Goal: Consume media (video, audio)

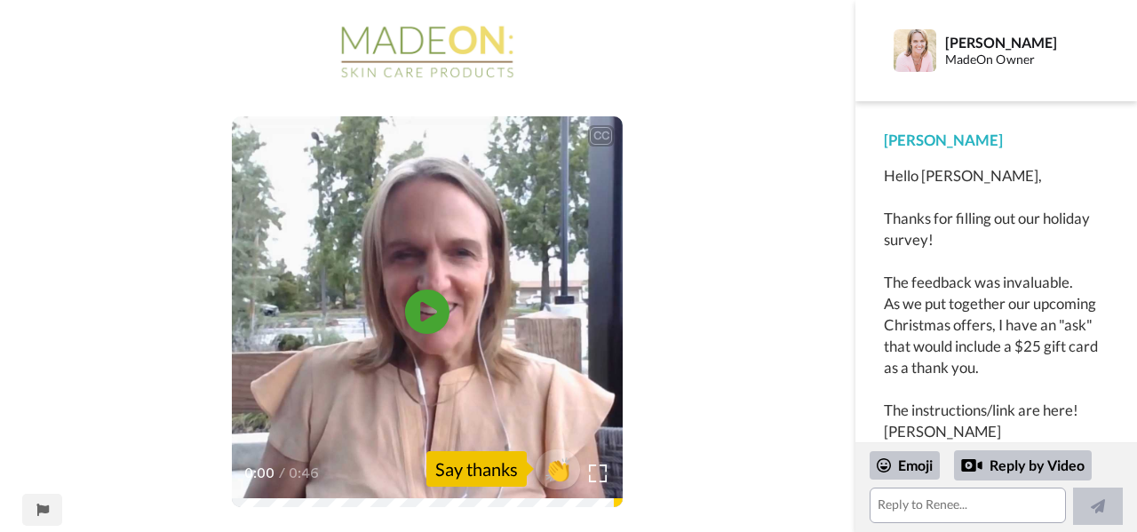
scroll to position [12, 0]
click at [911, 420] on div "Hello [PERSON_NAME], Thanks for filling out our holiday survey! The feedback wa…" at bounding box center [996, 303] width 225 height 277
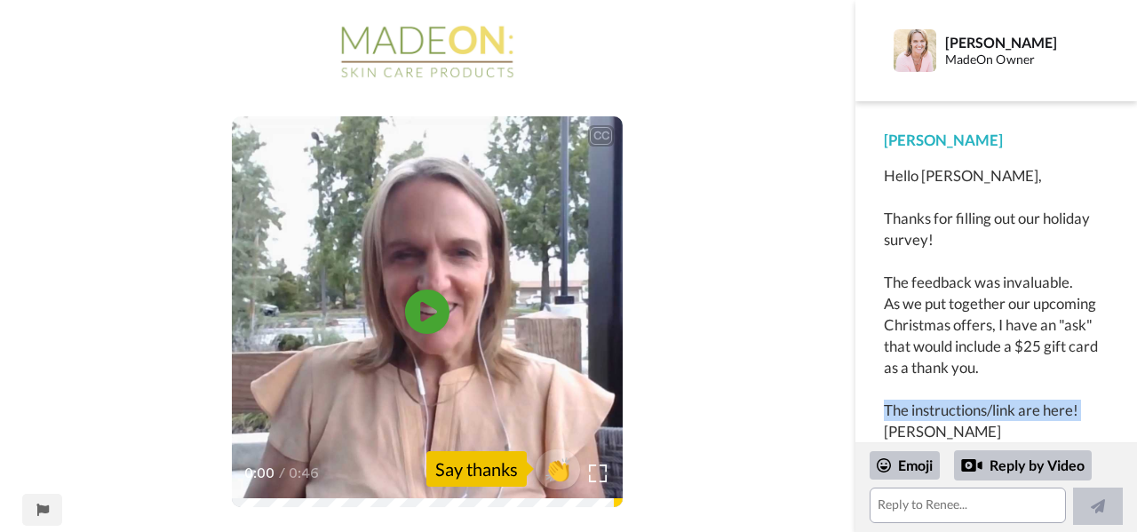
click at [911, 420] on div "Hello [PERSON_NAME], Thanks for filling out our holiday survey! The feedback wa…" at bounding box center [996, 303] width 225 height 277
click at [896, 417] on div "Hello [PERSON_NAME], Thanks for filling out our holiday survey! The feedback wa…" at bounding box center [996, 303] width 225 height 277
click at [490, 325] on video at bounding box center [427, 311] width 391 height 391
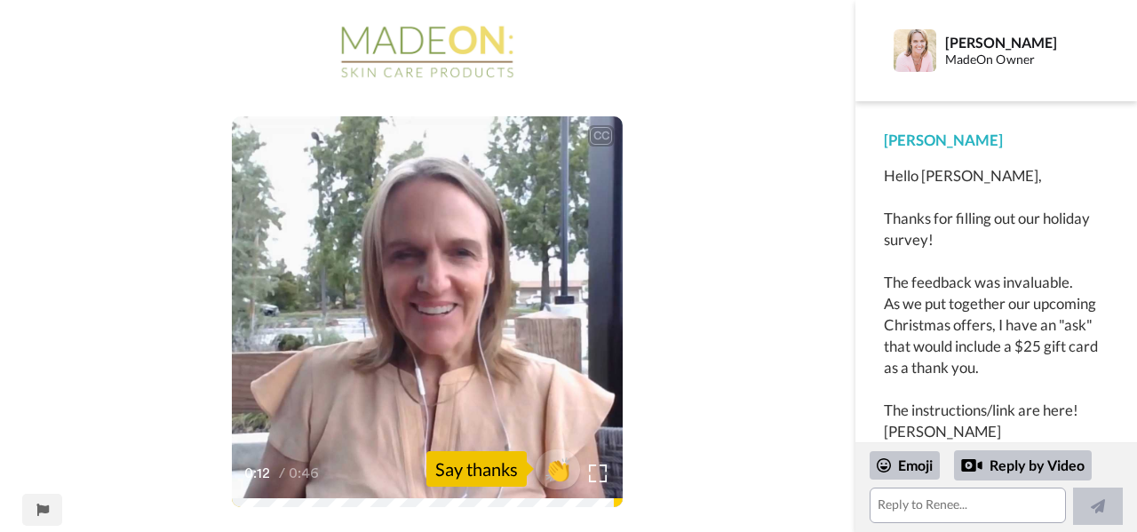
drag, startPoint x: 837, startPoint y: 154, endPoint x: 832, endPoint y: 171, distance: 17.5
click at [832, 171] on div "CC Play/Pause I am offering a $25 gift card to anybody who can reply with a vid…" at bounding box center [428, 278] width 856 height 512
drag, startPoint x: 832, startPoint y: 173, endPoint x: 829, endPoint y: 190, distance: 17.1
click at [829, 189] on div "CC Play/Pause I am offering a $25 gift card to anybody who can reply with a vid…" at bounding box center [428, 278] width 856 height 512
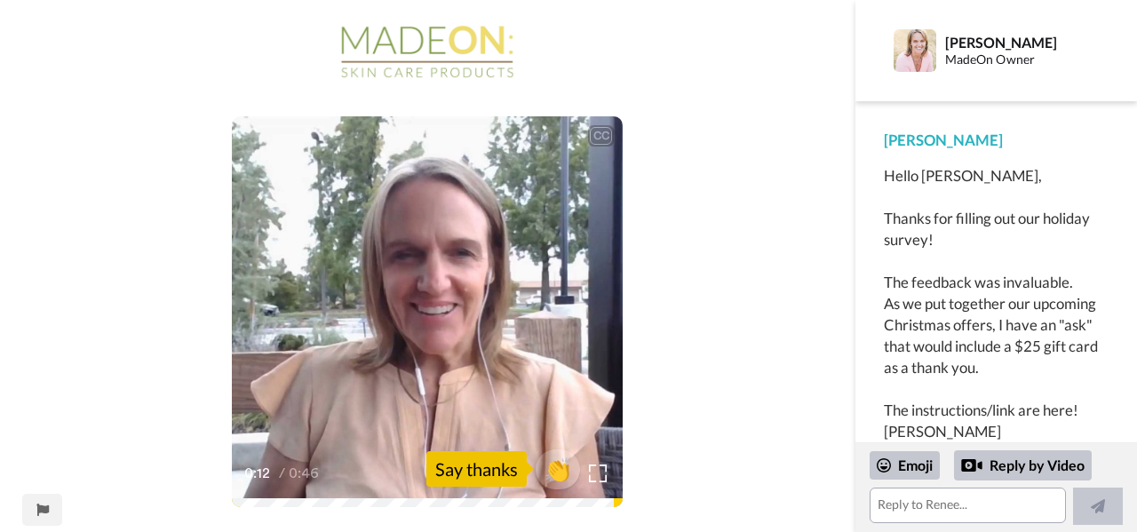
click at [829, 189] on div "CC Play/Pause I am offering a $25 gift card to anybody who can reply with a vid…" at bounding box center [428, 278] width 856 height 512
drag, startPoint x: 1129, startPoint y: 191, endPoint x: 1129, endPoint y: 212, distance: 21.3
click at [1129, 212] on div "[PERSON_NAME] Hello [PERSON_NAME], Thanks for filling out our holiday survey! T…" at bounding box center [997, 313] width 282 height 424
click at [732, 282] on div "CC Play/Pause If you want to do that, I'm happy to send over a dollars 20 gift …" at bounding box center [428, 278] width 856 height 512
click at [733, 282] on div "CC Play/Pause If you want to do that, I'm happy to send over a dollars 20 gift …" at bounding box center [428, 278] width 856 height 512
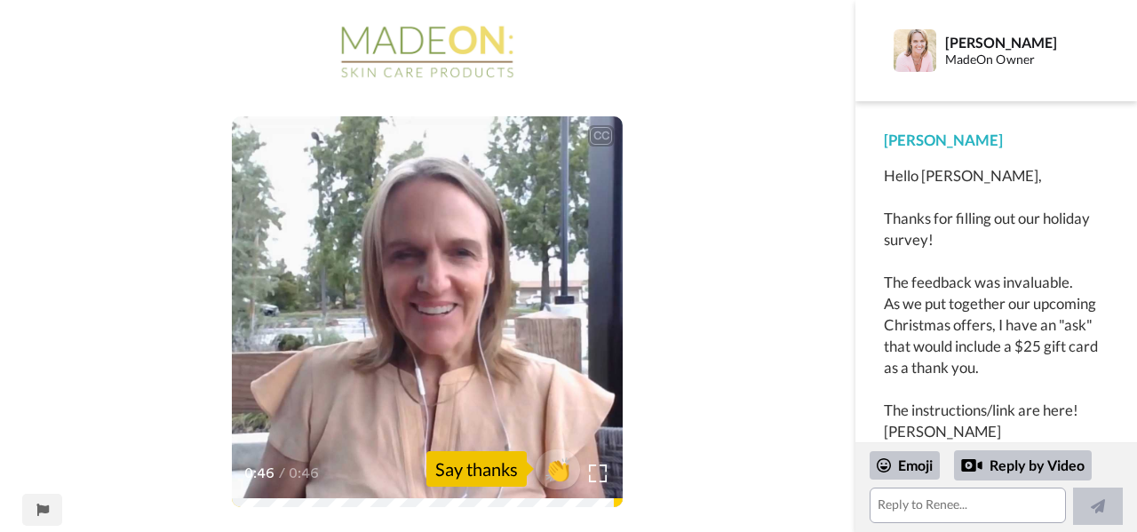
click at [742, 280] on div "CC Play/Pause 0:46 / 0:46 👏 Say thanks" at bounding box center [428, 278] width 856 height 512
click at [707, 419] on div "CC Play/Pause 0:46 / 0:46 👏 Say thanks" at bounding box center [428, 278] width 856 height 512
click at [712, 459] on div "CC Play/Pause 0:46 / 0:46 👏 Say thanks" at bounding box center [428, 278] width 856 height 512
click at [723, 479] on div "CC Play/Pause 0:46 / 0:46 👏 Say thanks" at bounding box center [428, 278] width 856 height 512
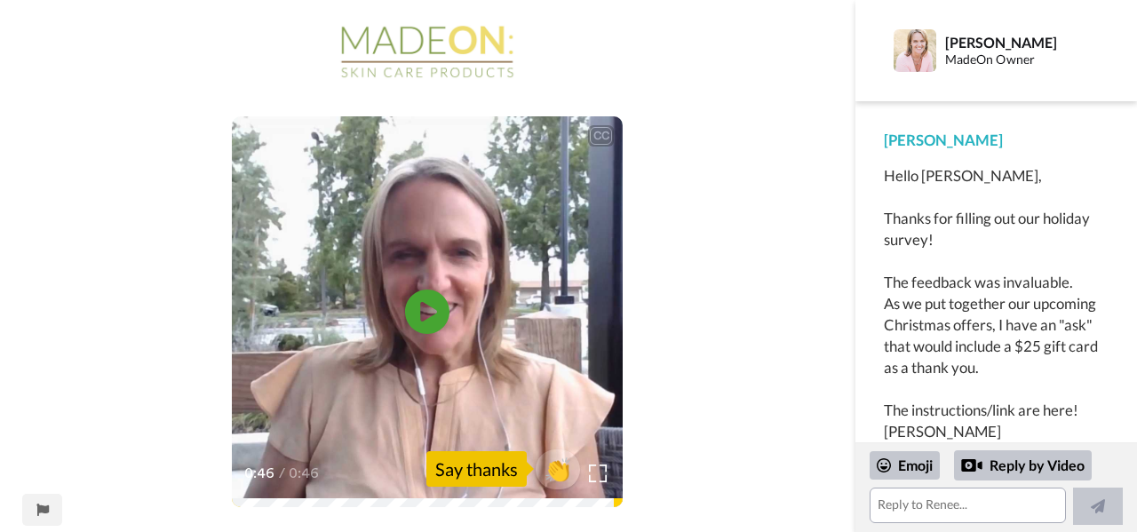
click at [712, 513] on div "CC Play/Pause 0:46 / 0:46 👏 Say thanks" at bounding box center [428, 278] width 856 height 512
